Goal: Information Seeking & Learning: Learn about a topic

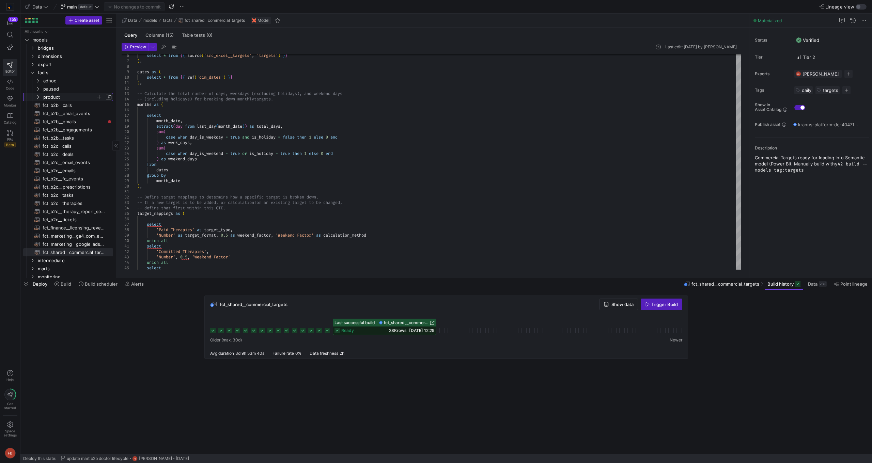
click at [49, 95] on span "product" at bounding box center [69, 97] width 52 height 8
click at [85, 122] on span "fct_product__nps​​​​​​​​​​" at bounding box center [76, 122] width 57 height 8
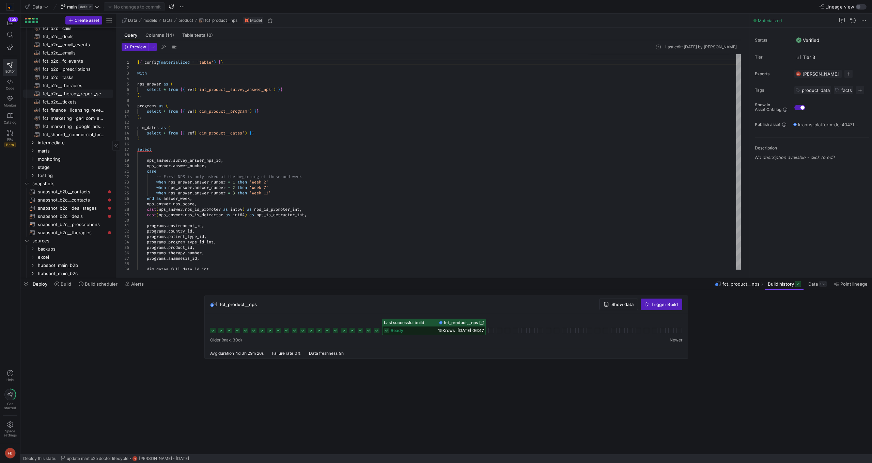
scroll to position [170, 0]
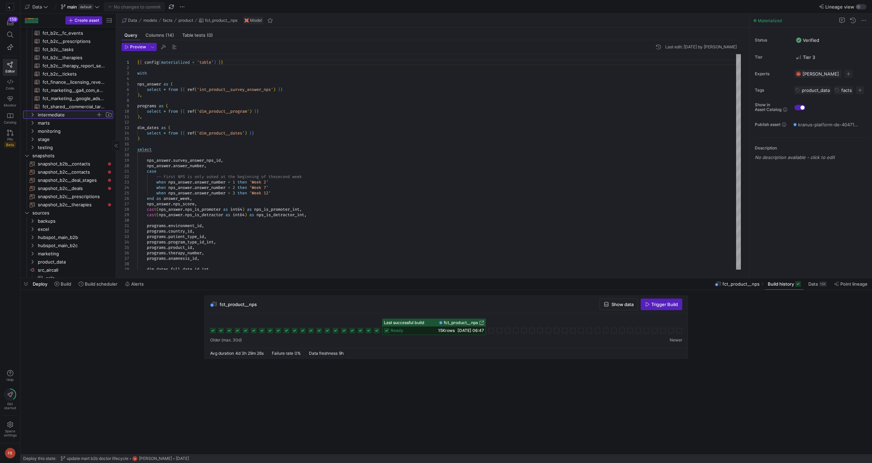
click at [33, 114] on icon "Press SPACE to select this row." at bounding box center [32, 115] width 5 height 4
click at [60, 129] on span "product" at bounding box center [69, 131] width 52 height 8
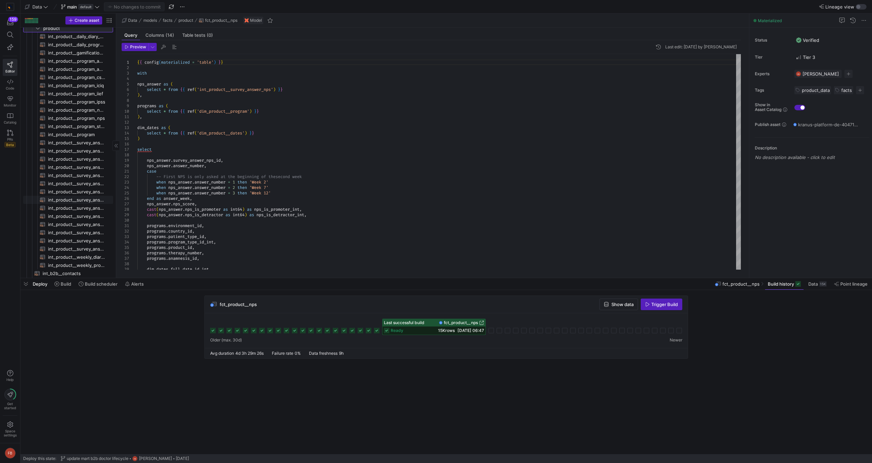
scroll to position [306, 0]
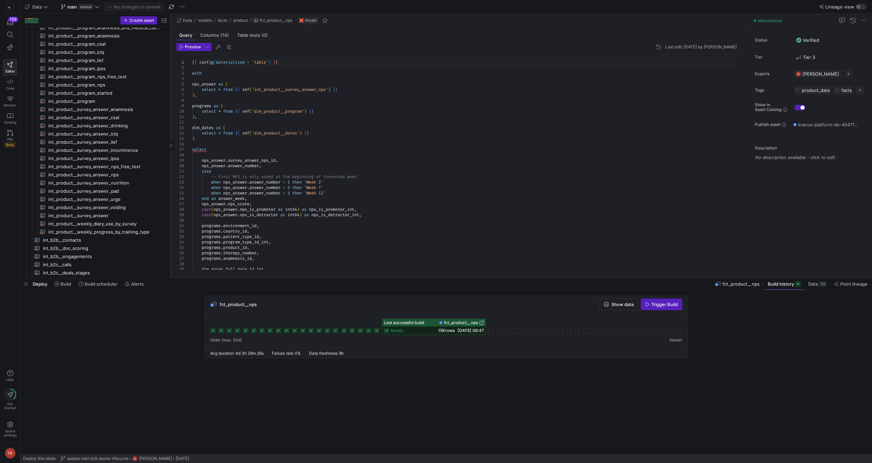
drag, startPoint x: 115, startPoint y: 189, endPoint x: 170, endPoint y: 189, distance: 54.8
click at [171, 189] on div at bounding box center [171, 146] width 0 height 264
click at [127, 172] on span "int_product__survey_answer_nps​​​​​​​​​​" at bounding box center [104, 175] width 112 height 8
type textarea "{{ config(materialized = 'table') }} with survey_answer as ( select * from {{ r…"
